Goal: Find specific page/section: Find specific page/section

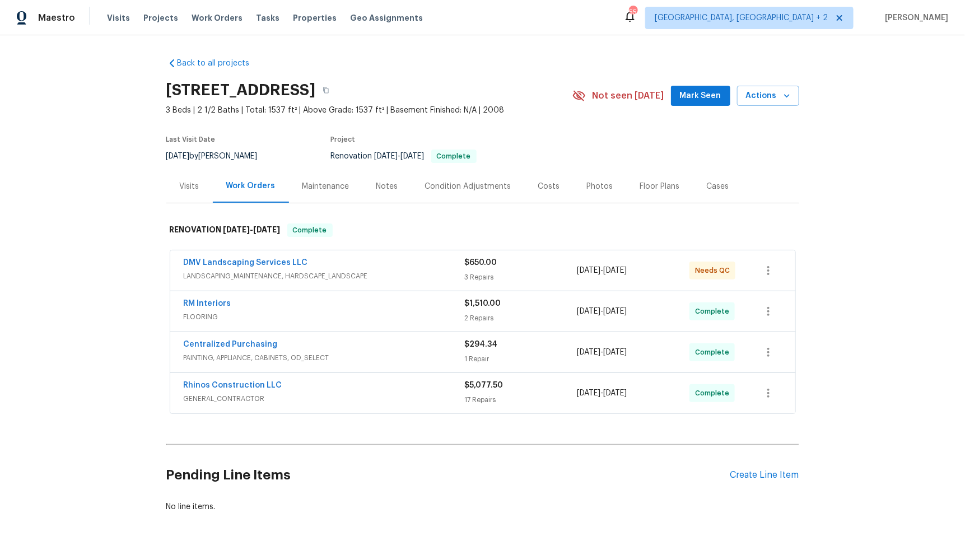
click at [603, 183] on div "Photos" at bounding box center [600, 186] width 26 height 11
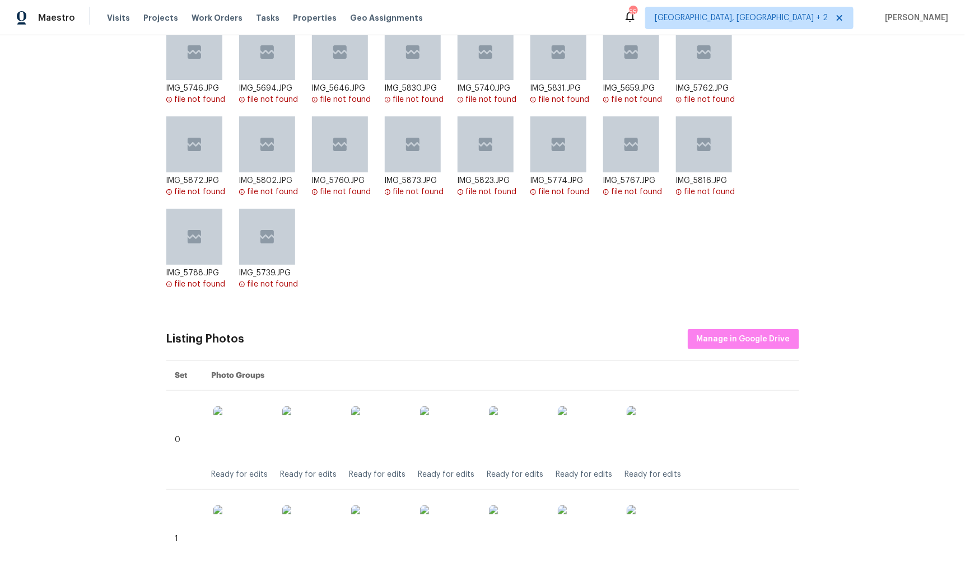
scroll to position [274, 0]
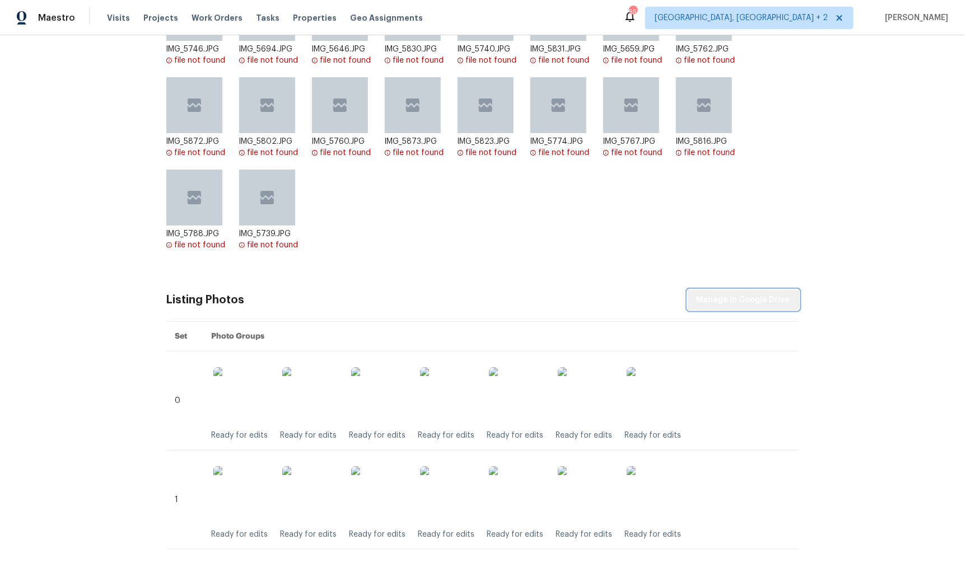
click at [754, 300] on span "Manage in Google Drive" at bounding box center [744, 300] width 94 height 14
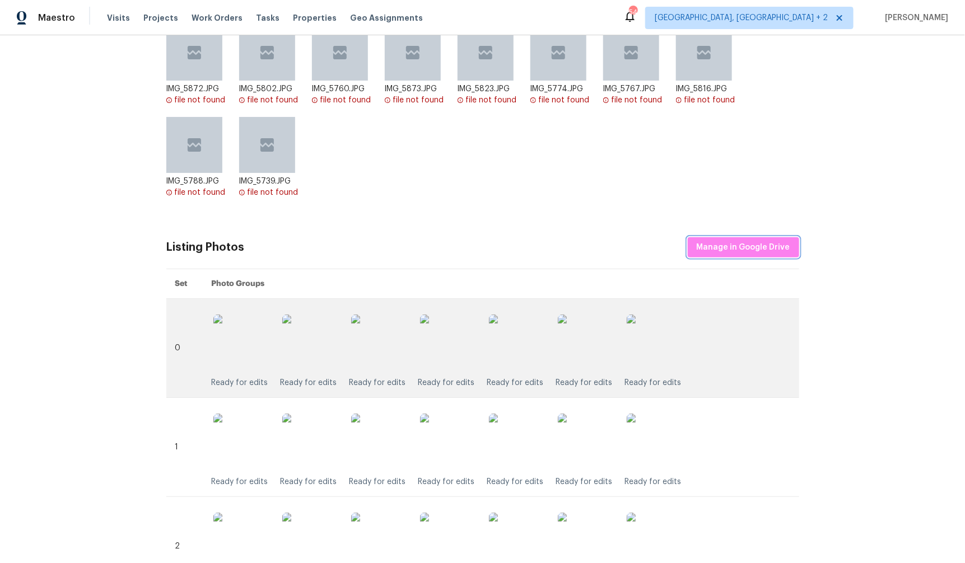
scroll to position [0, 0]
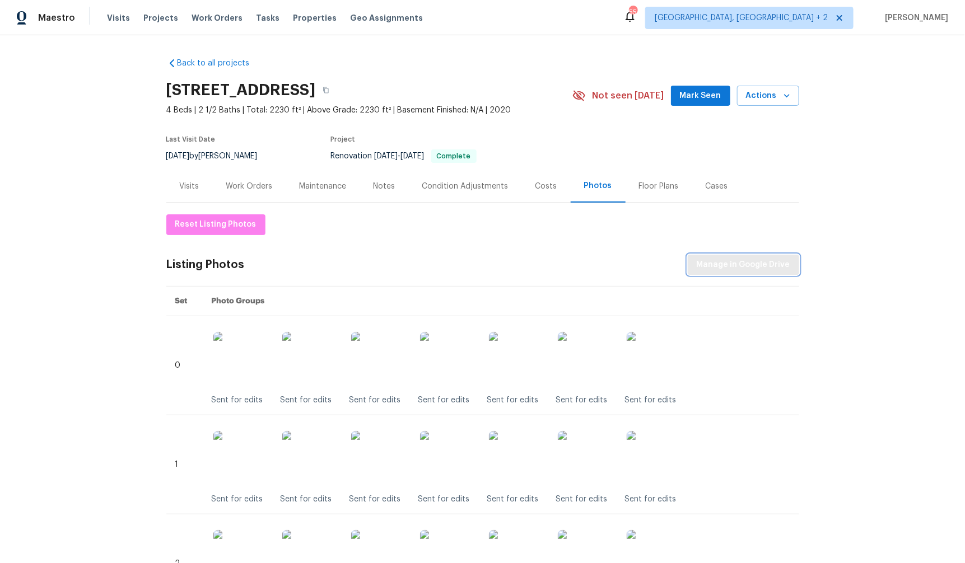
click at [735, 264] on span "Manage in Google Drive" at bounding box center [744, 265] width 94 height 14
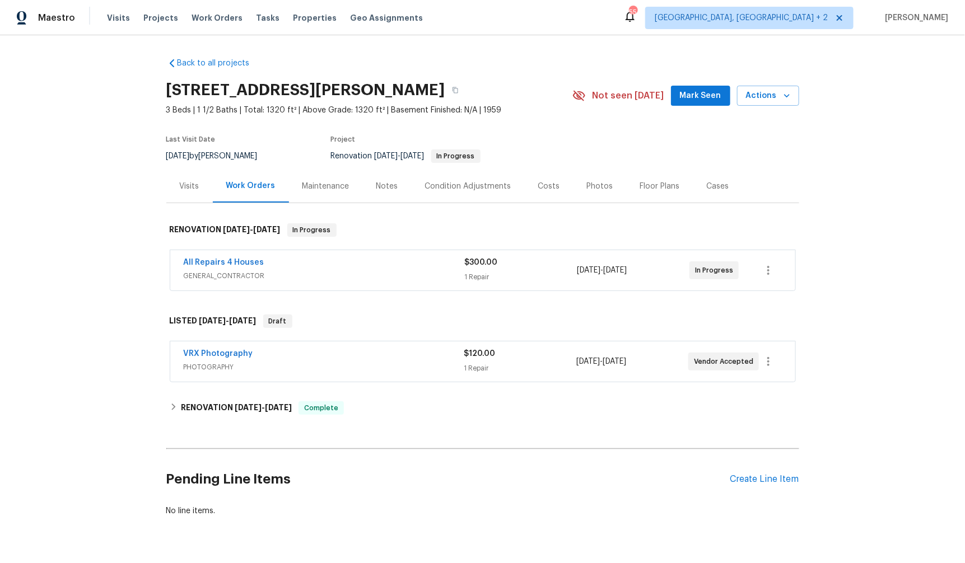
click at [596, 185] on div "Photos" at bounding box center [600, 186] width 26 height 11
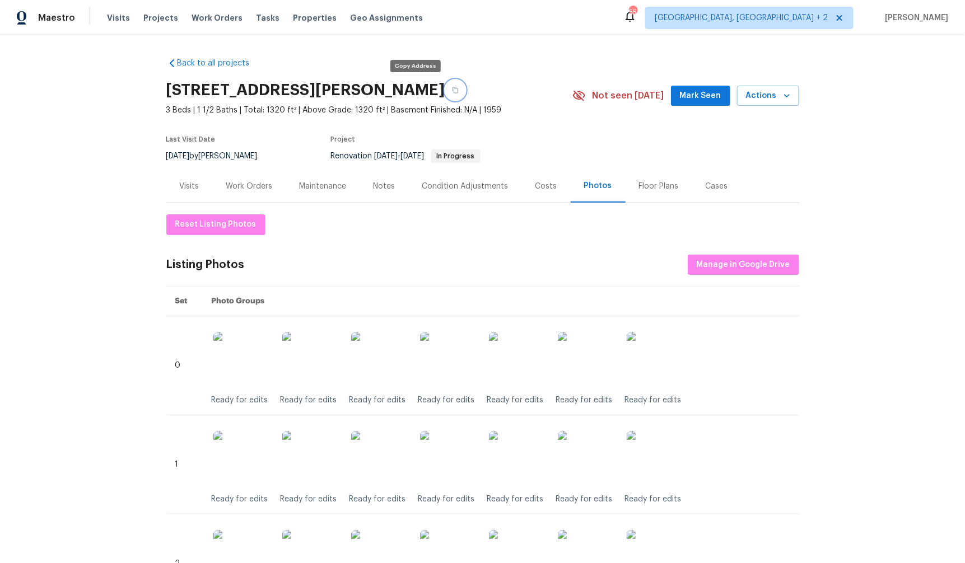
click at [452, 89] on icon "button" at bounding box center [455, 90] width 7 height 7
